Goal: Check status: Check status

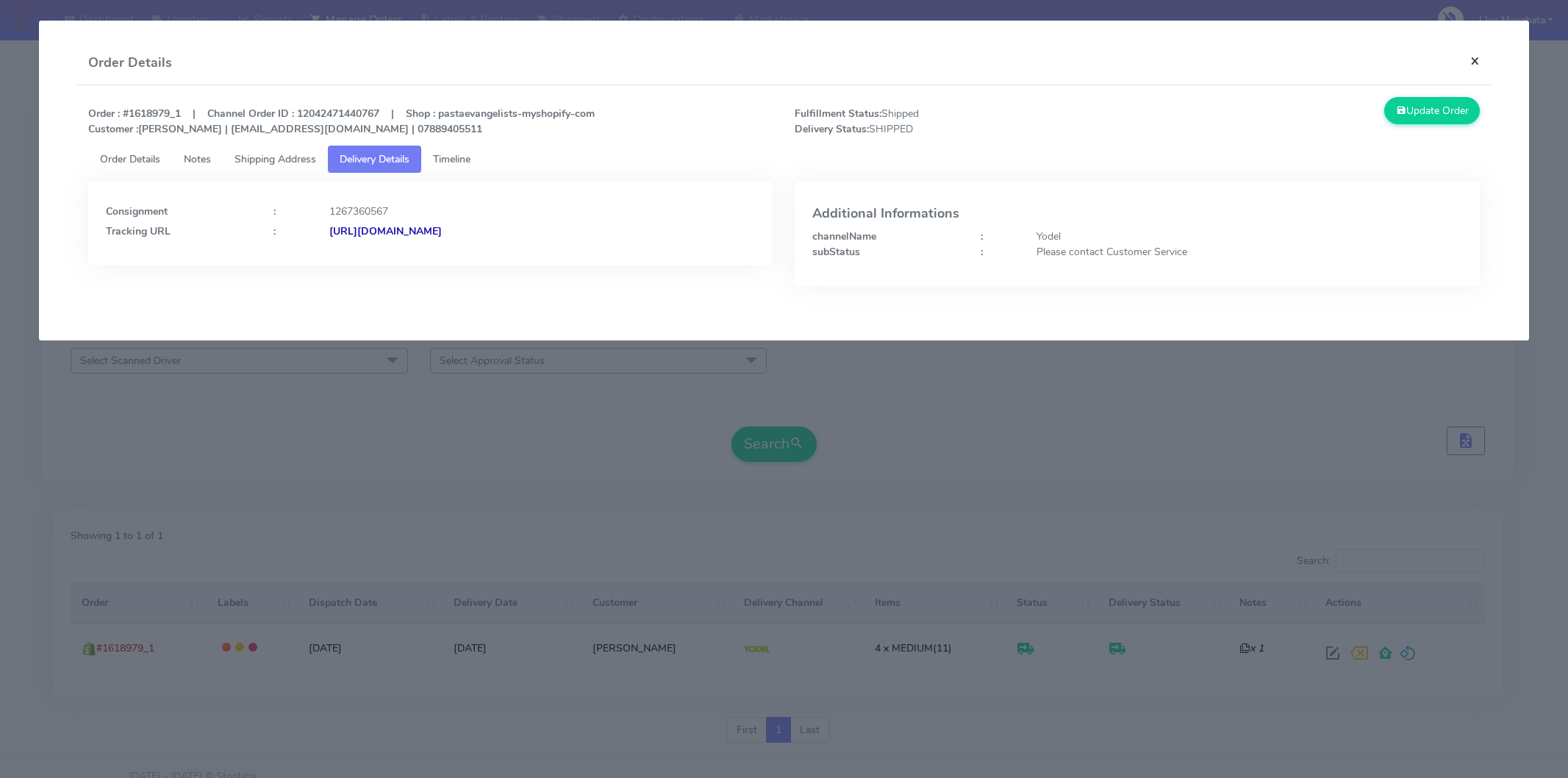
click at [1470, 55] on button "×" at bounding box center [1475, 60] width 33 height 39
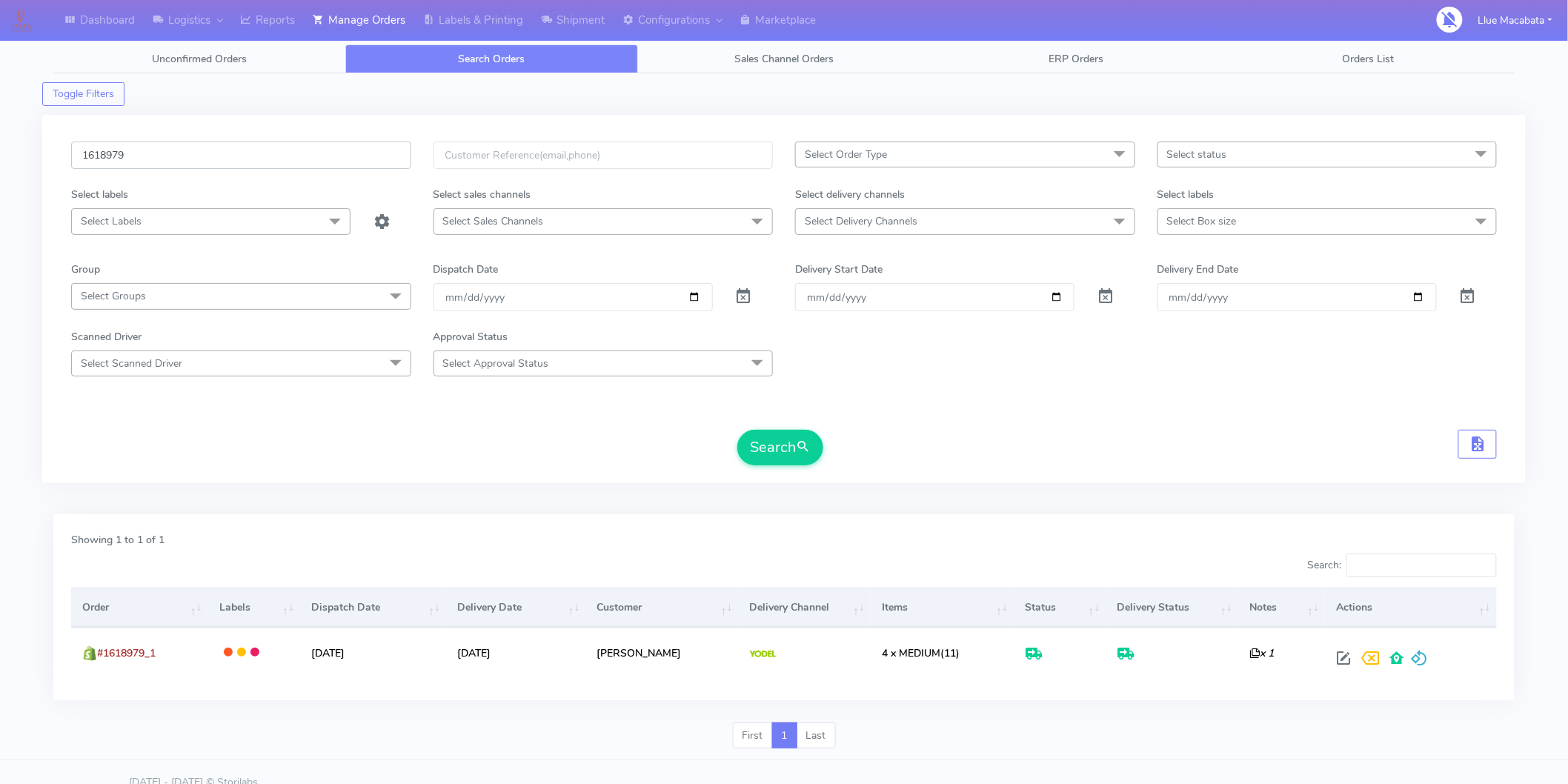
click at [146, 151] on input "1618979" at bounding box center [241, 155] width 340 height 27
paste input "26160"
type input "1626160"
click at [810, 454] on span "submit" at bounding box center [803, 446] width 15 height 20
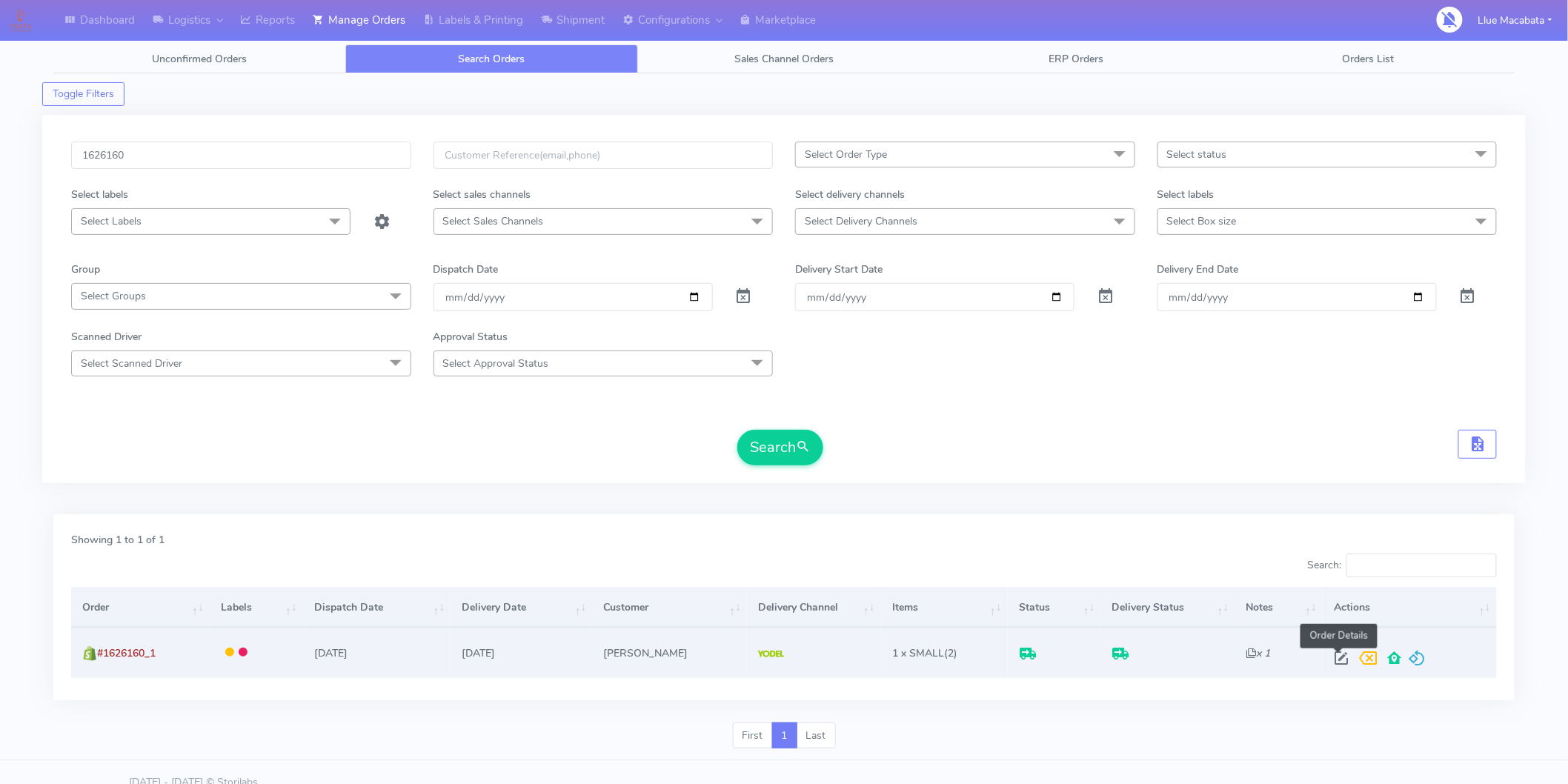
click at [1329, 659] on span at bounding box center [1341, 662] width 26 height 14
select select "5"
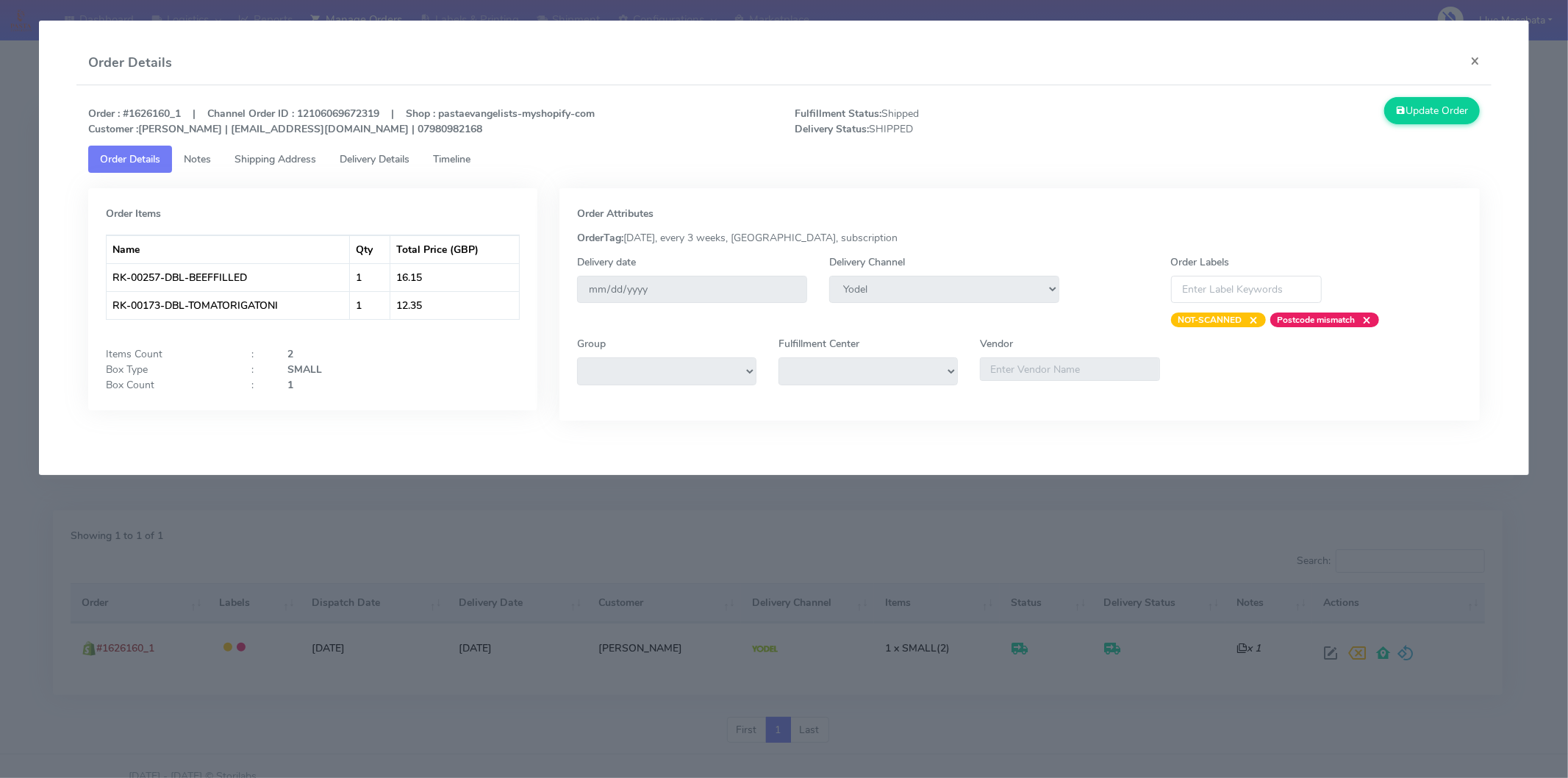
click at [465, 162] on span "Timeline" at bounding box center [451, 160] width 37 height 14
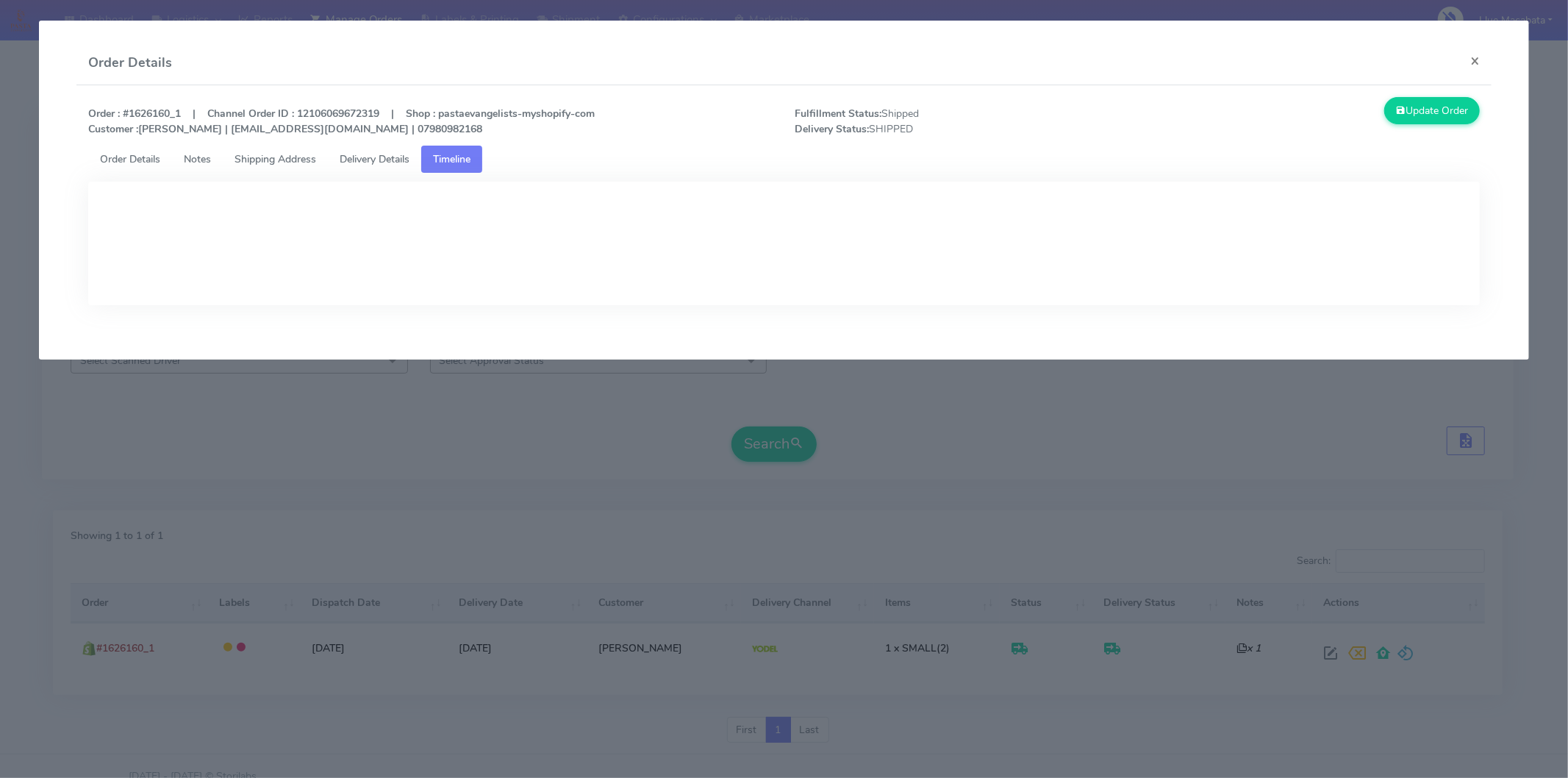
click at [376, 160] on span "Delivery Details" at bounding box center [375, 160] width 70 height 14
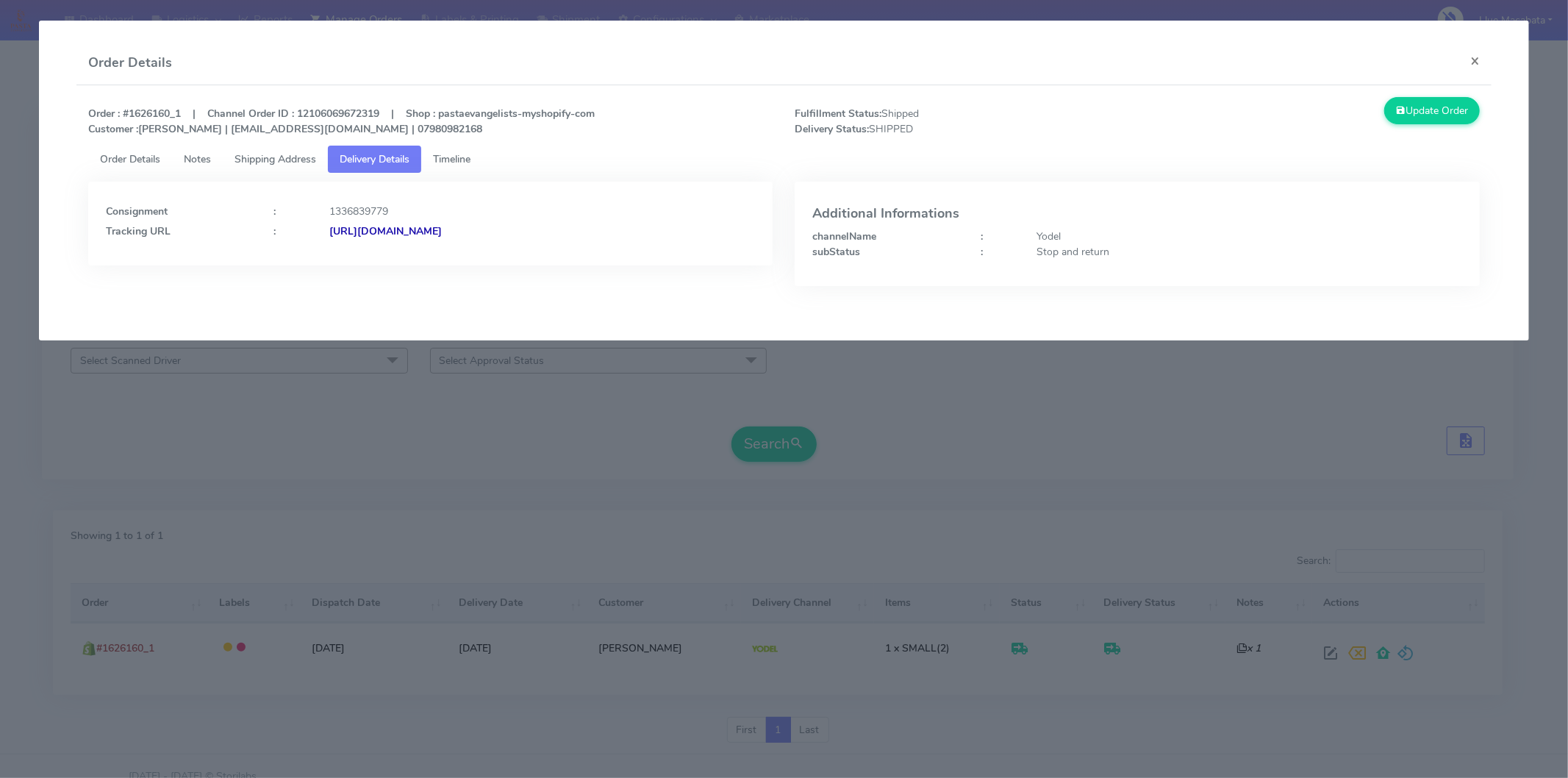
click at [441, 233] on strong "[URL][DOMAIN_NAME]" at bounding box center [386, 231] width 113 height 14
click at [1476, 63] on button "×" at bounding box center [1475, 60] width 33 height 39
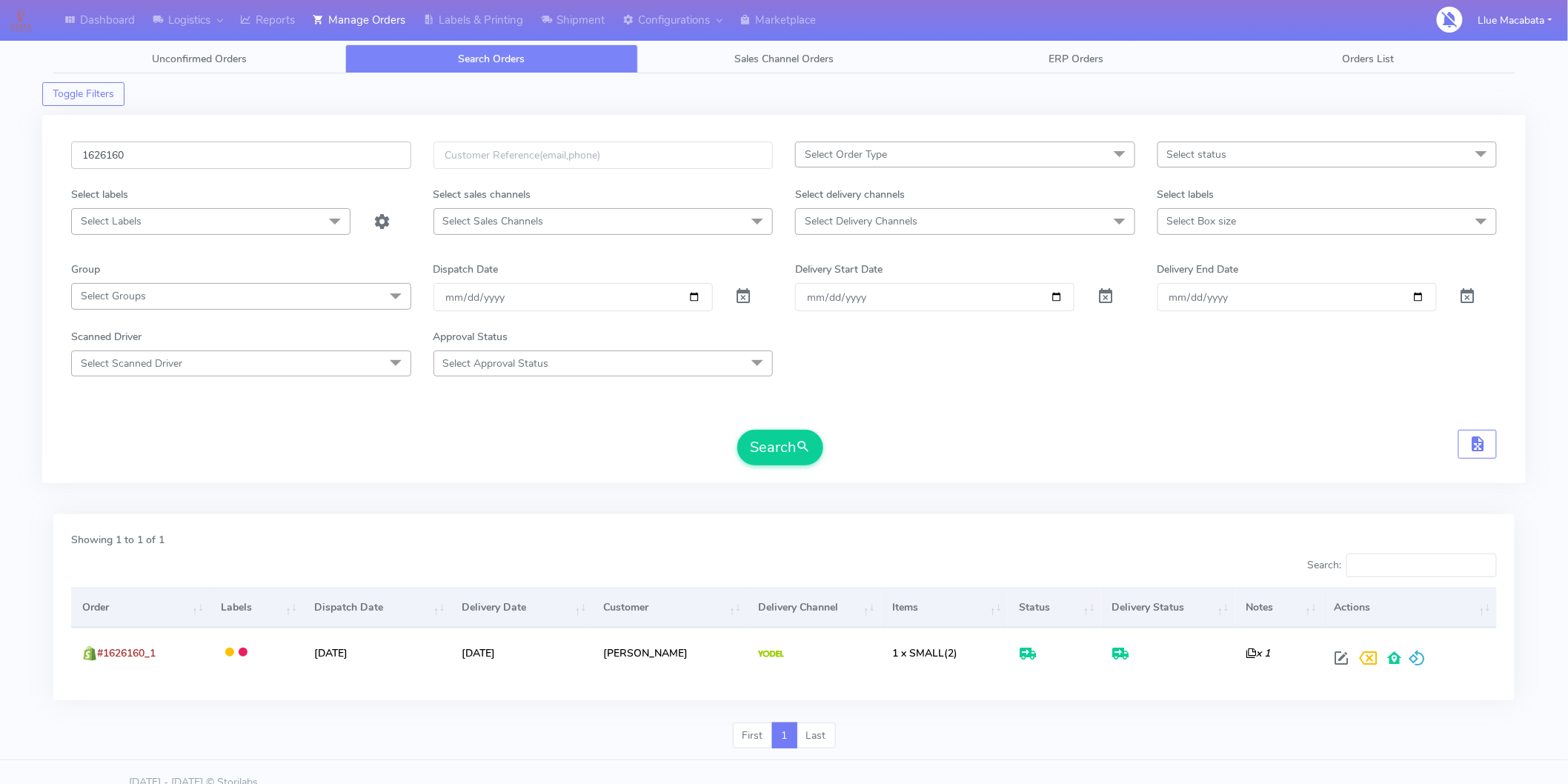
click at [162, 162] on input "1626160" at bounding box center [241, 155] width 340 height 27
paste input "032"
type input "1626032"
click at [772, 458] on button "Search" at bounding box center [780, 447] width 86 height 35
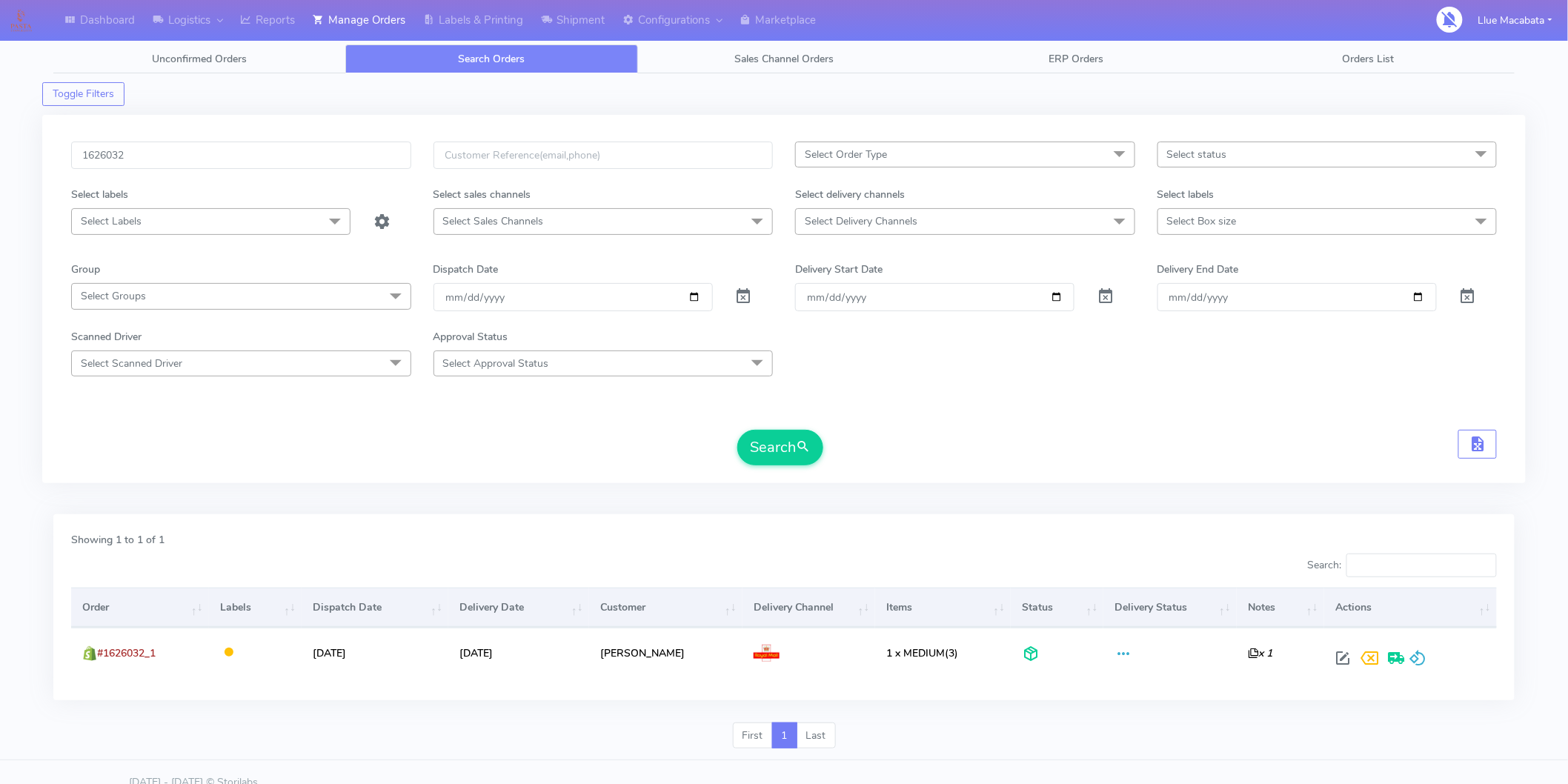
drag, startPoint x: 390, startPoint y: 446, endPoint x: 400, endPoint y: 446, distance: 10.0
click at [395, 446] on div "Search" at bounding box center [784, 447] width 1426 height 35
